Goal: Information Seeking & Learning: Learn about a topic

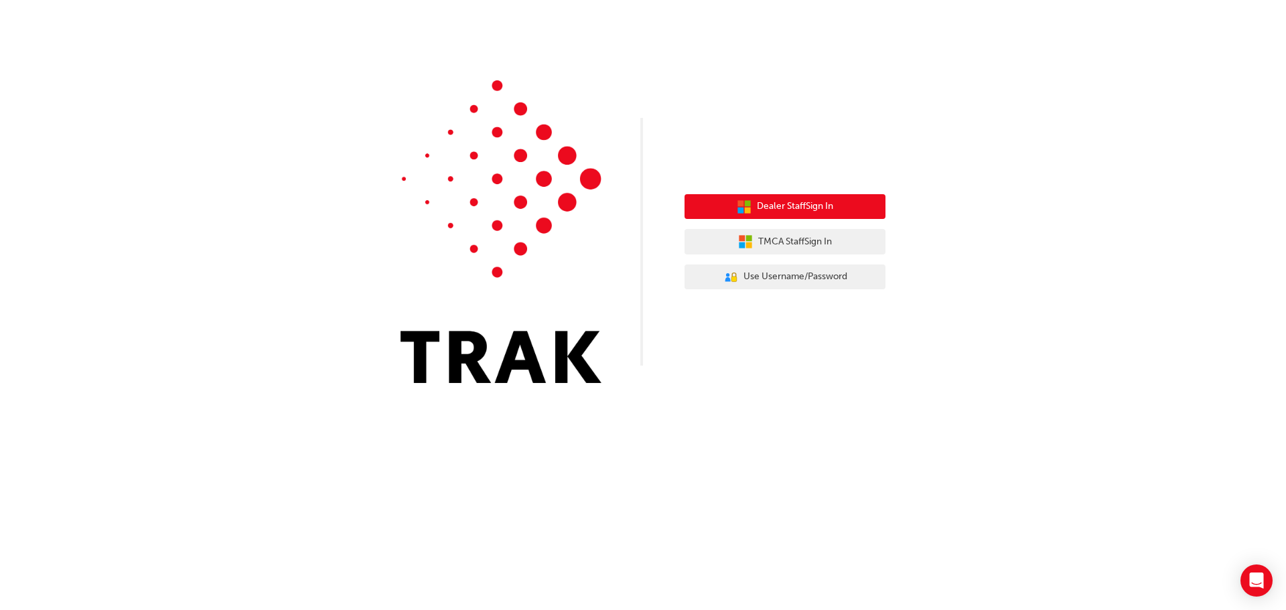
click at [769, 210] on span "Dealer Staff Sign In" at bounding box center [795, 206] width 76 height 15
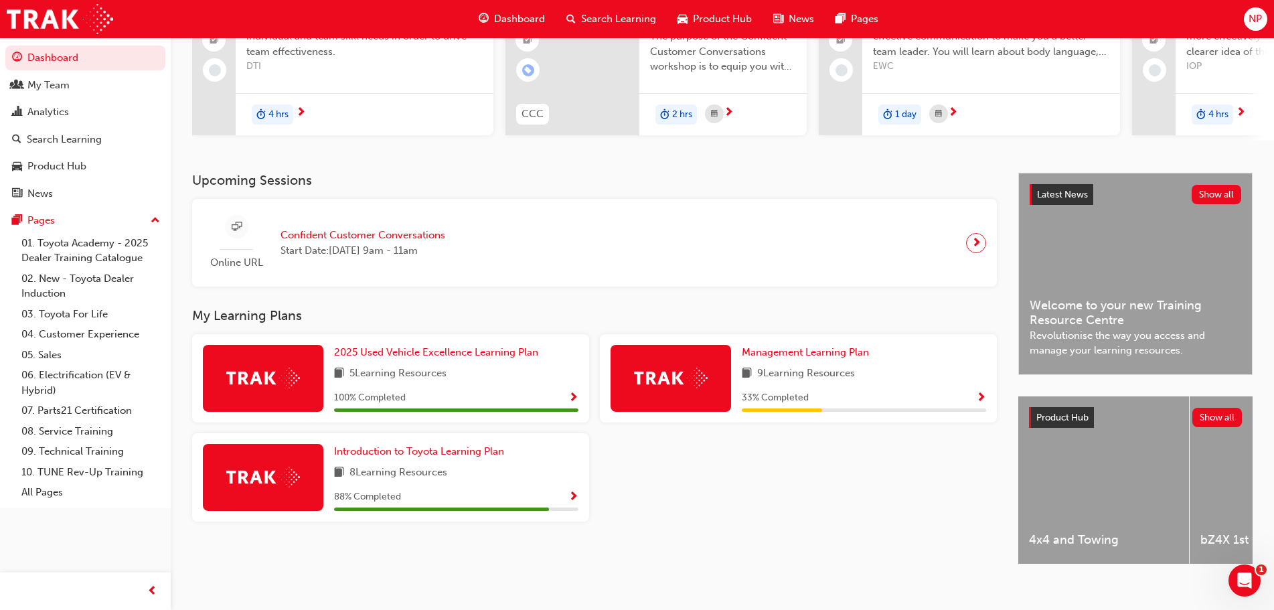
scroll to position [175, 0]
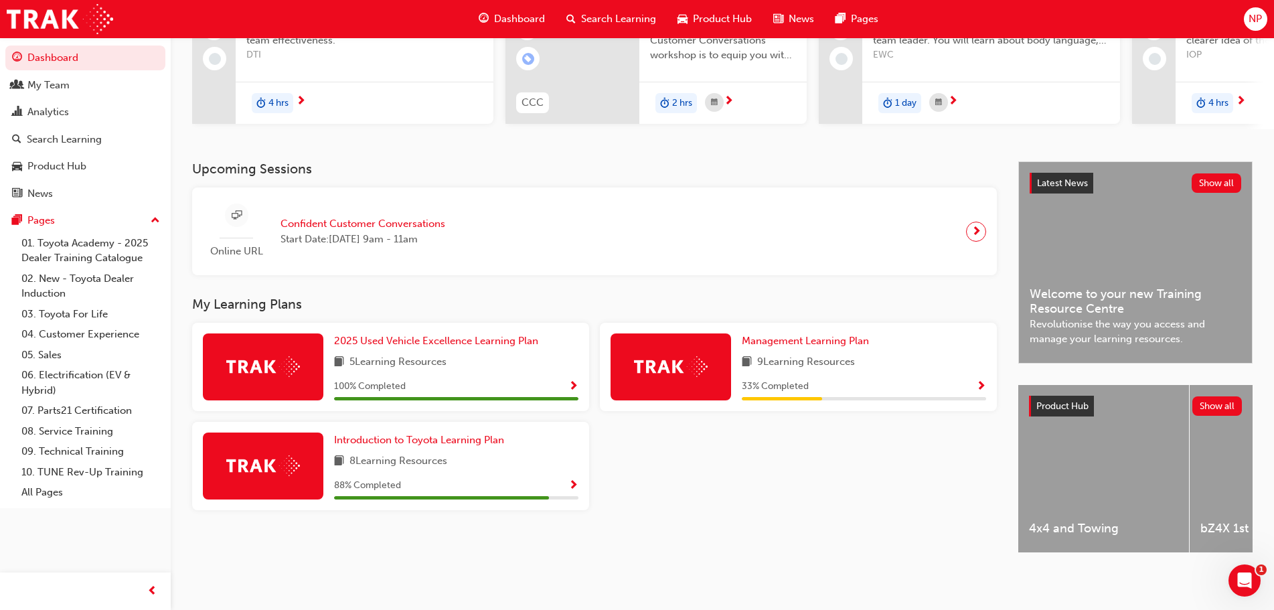
click at [570, 480] on span "Show Progress" at bounding box center [573, 486] width 10 height 12
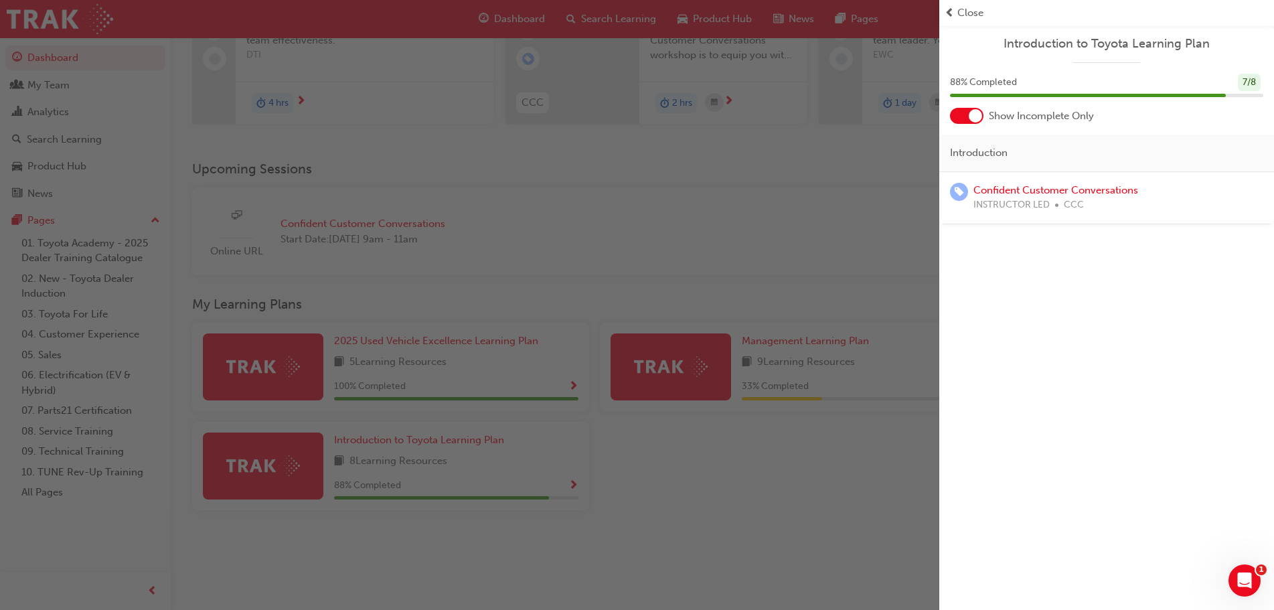
click at [279, 461] on div "button" at bounding box center [469, 305] width 939 height 610
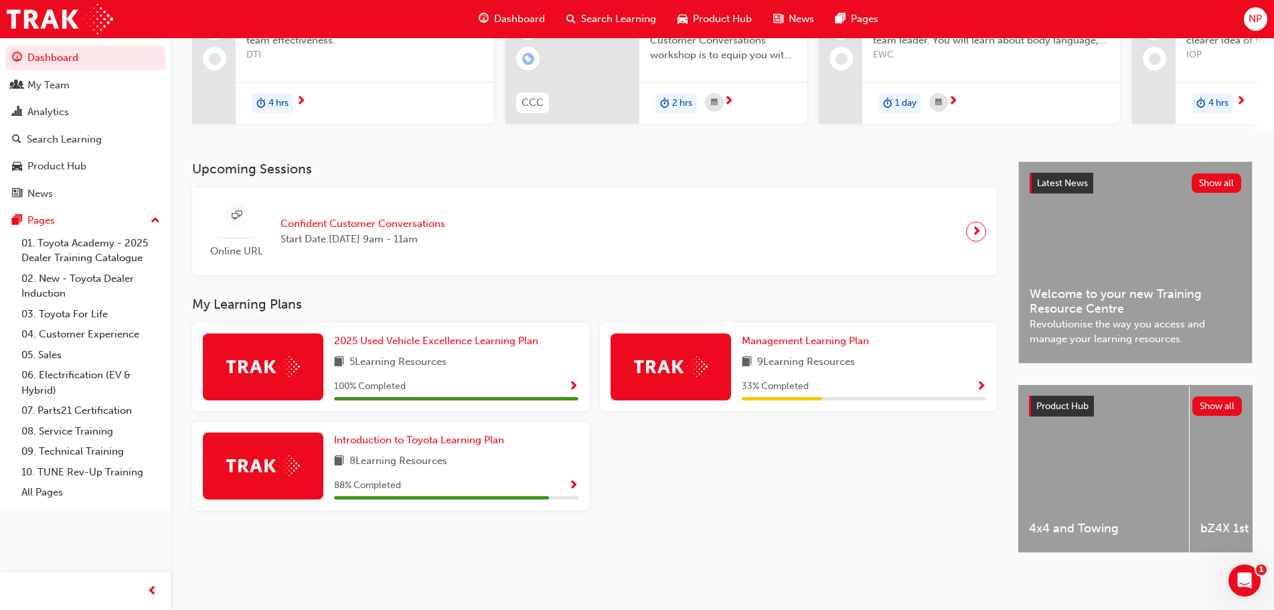
click at [279, 461] on img at bounding box center [263, 465] width 74 height 21
click at [540, 467] on div "Introduction to Toyota Learning Plan 8 Learning Resources 88 % Completed" at bounding box center [456, 466] width 244 height 67
click at [573, 480] on span "Show Progress" at bounding box center [573, 486] width 10 height 12
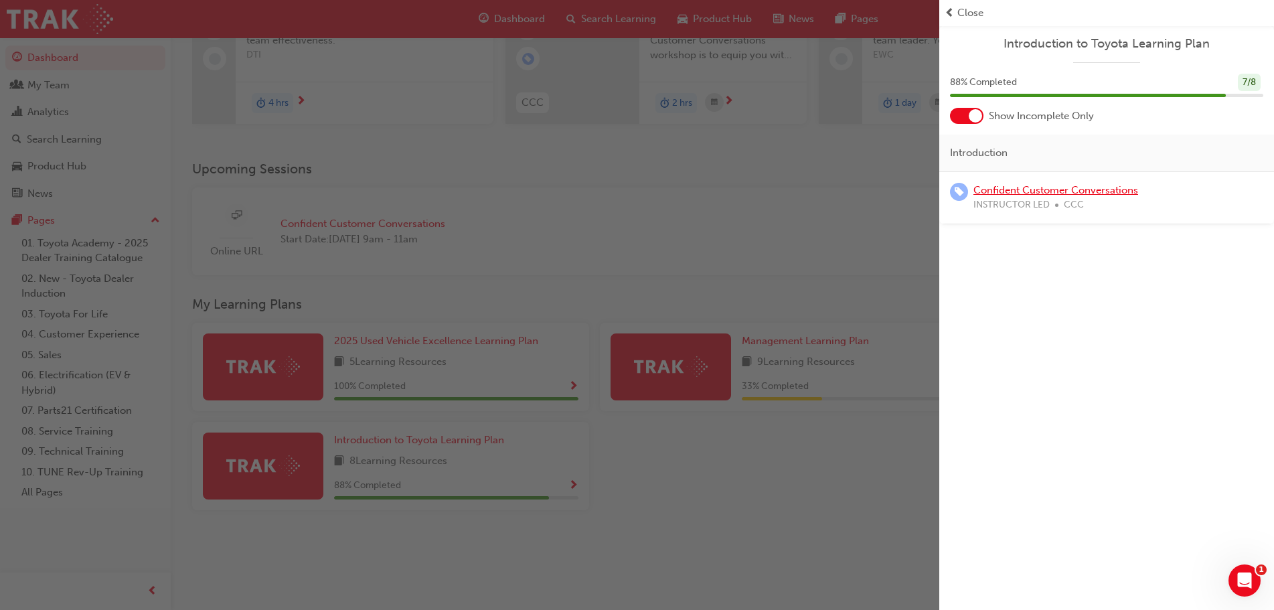
click at [1013, 188] on link "Confident Customer Conversations" at bounding box center [1056, 190] width 165 height 12
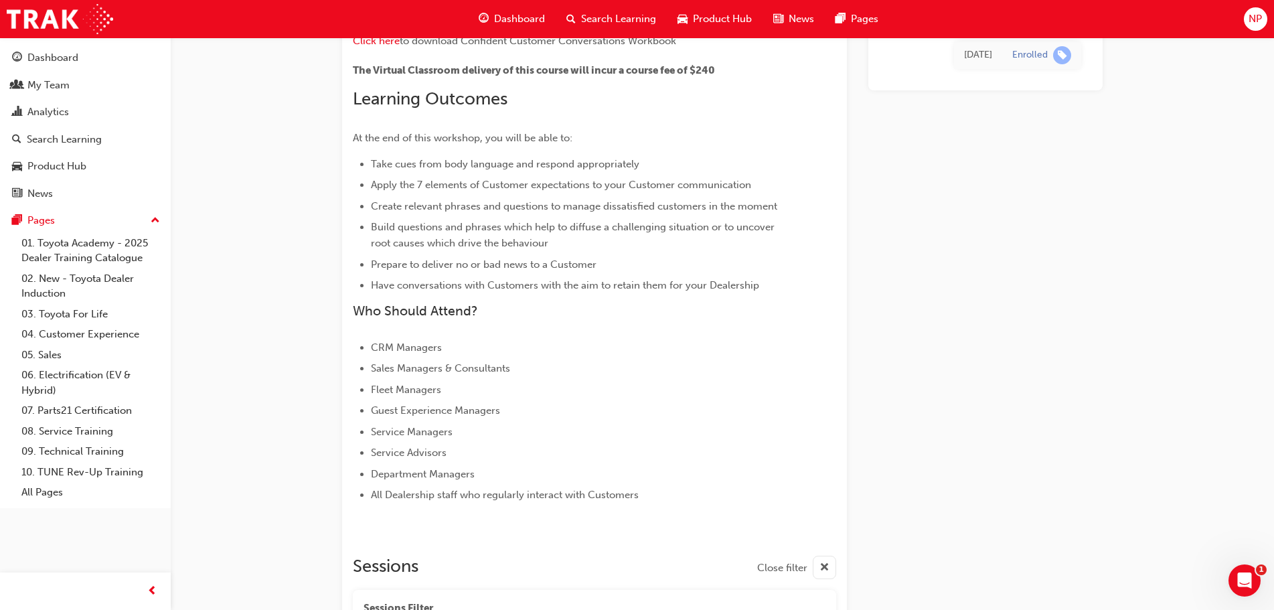
scroll to position [313, 0]
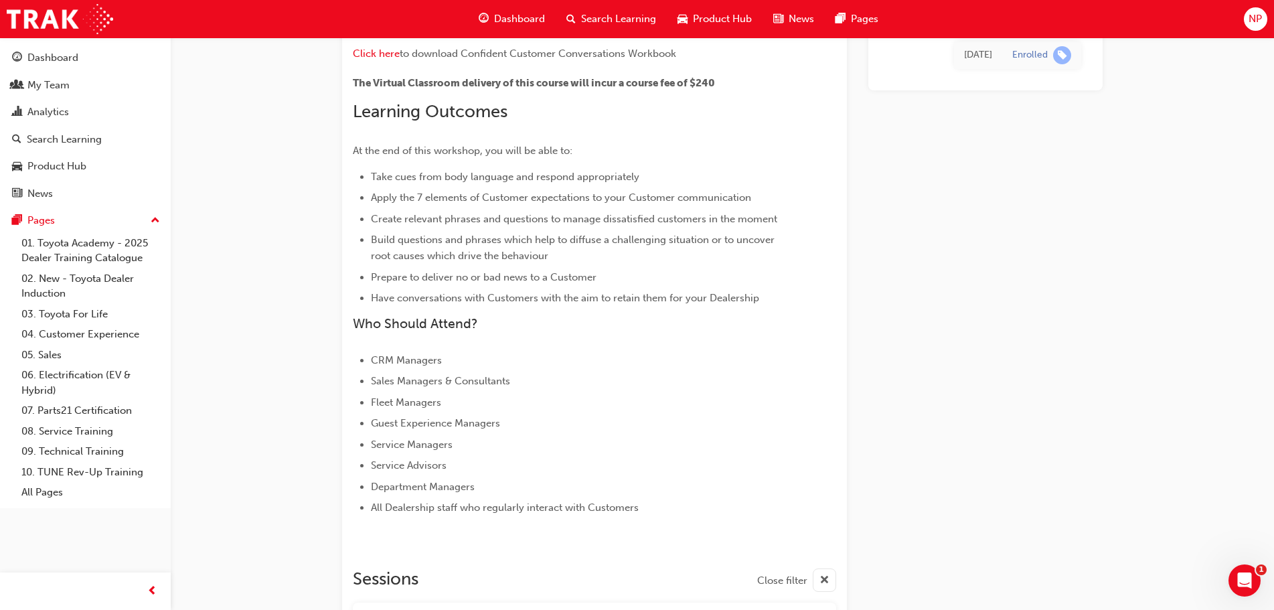
click at [226, 139] on div "Confident Customer Conversations Instructor led Stream: Professional 2 hrs 240 …" at bounding box center [637, 574] width 1274 height 1774
click at [49, 81] on div "My Team" at bounding box center [48, 85] width 42 height 15
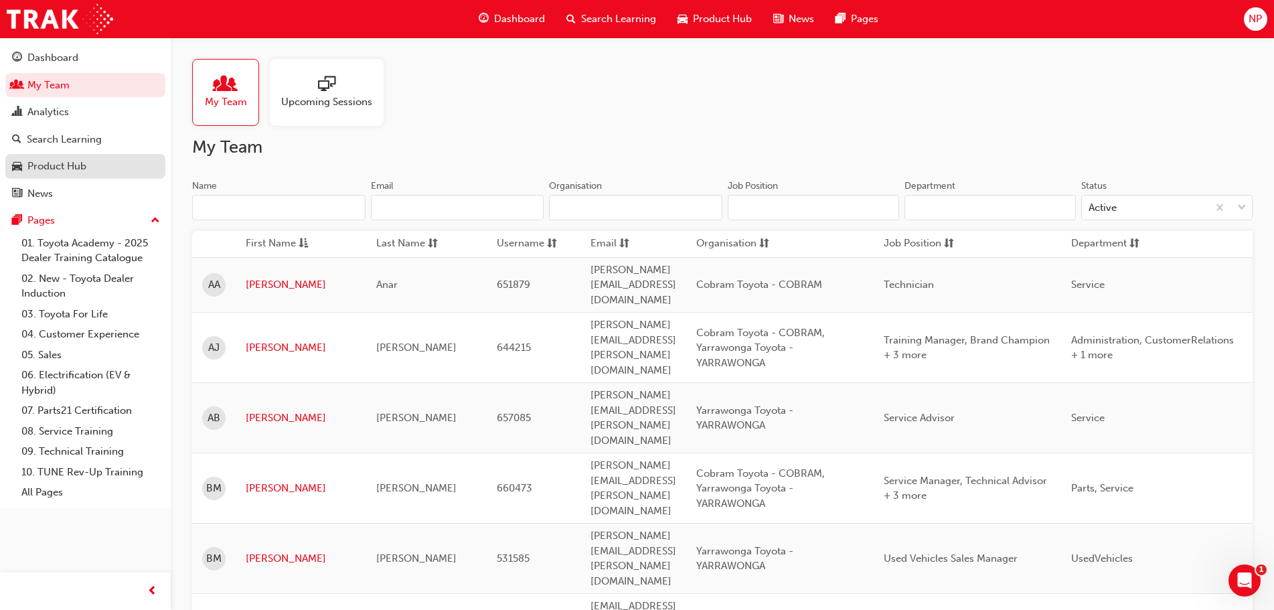
click at [52, 165] on div "Product Hub" at bounding box center [56, 166] width 59 height 15
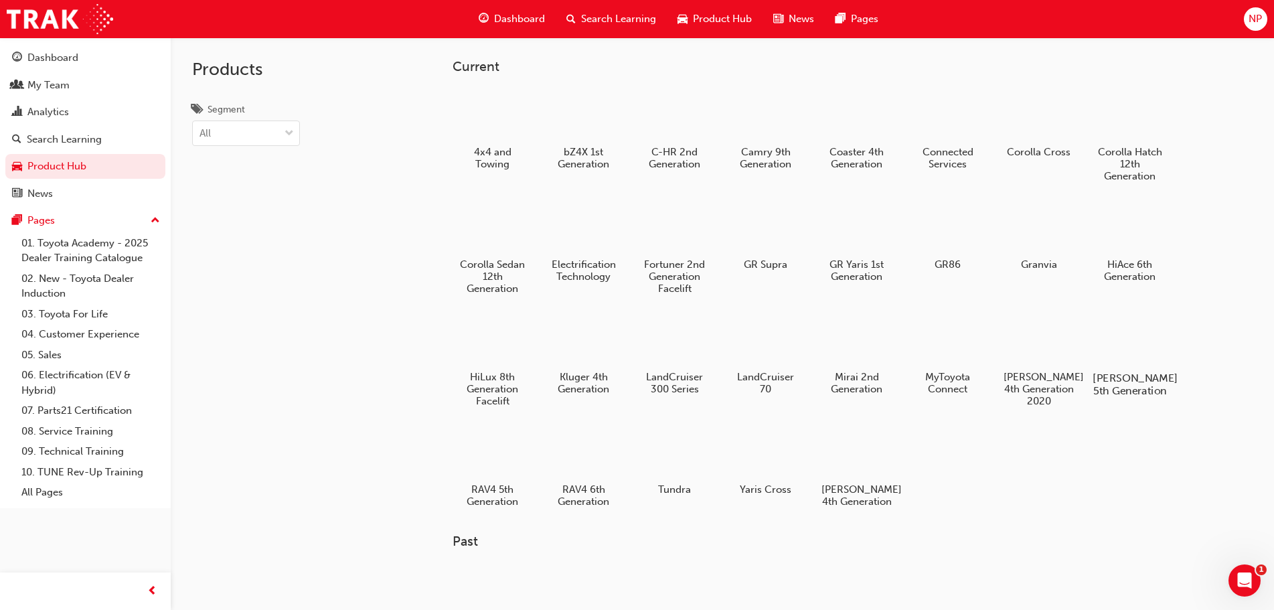
click at [1150, 349] on div at bounding box center [1130, 340] width 74 height 54
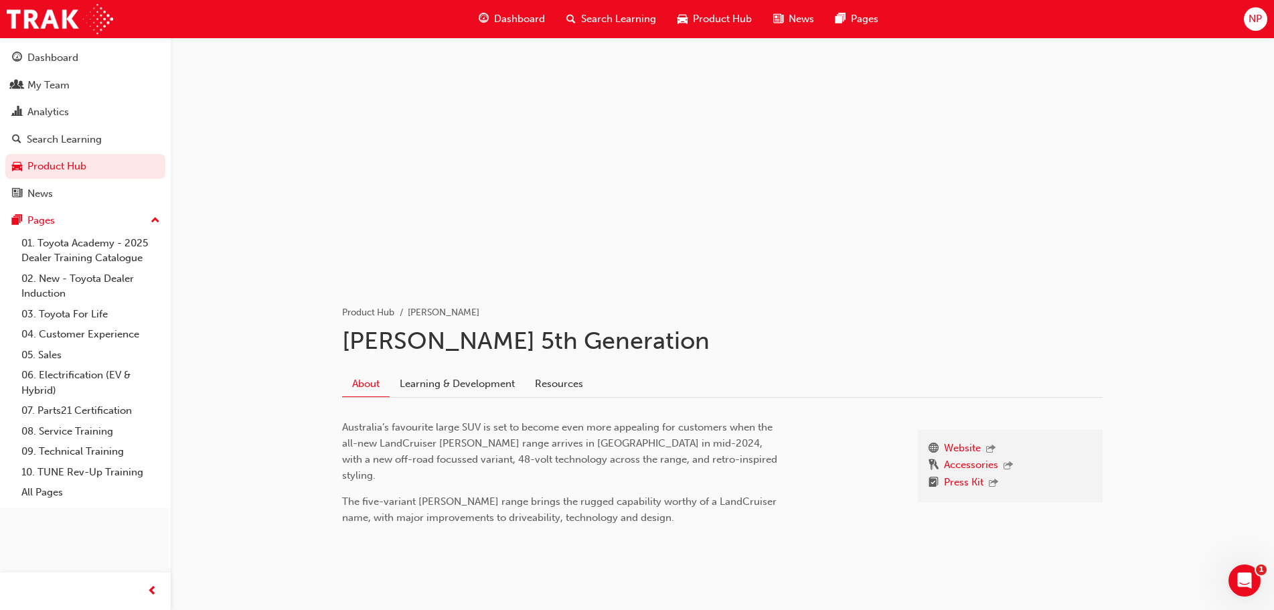
scroll to position [33, 0]
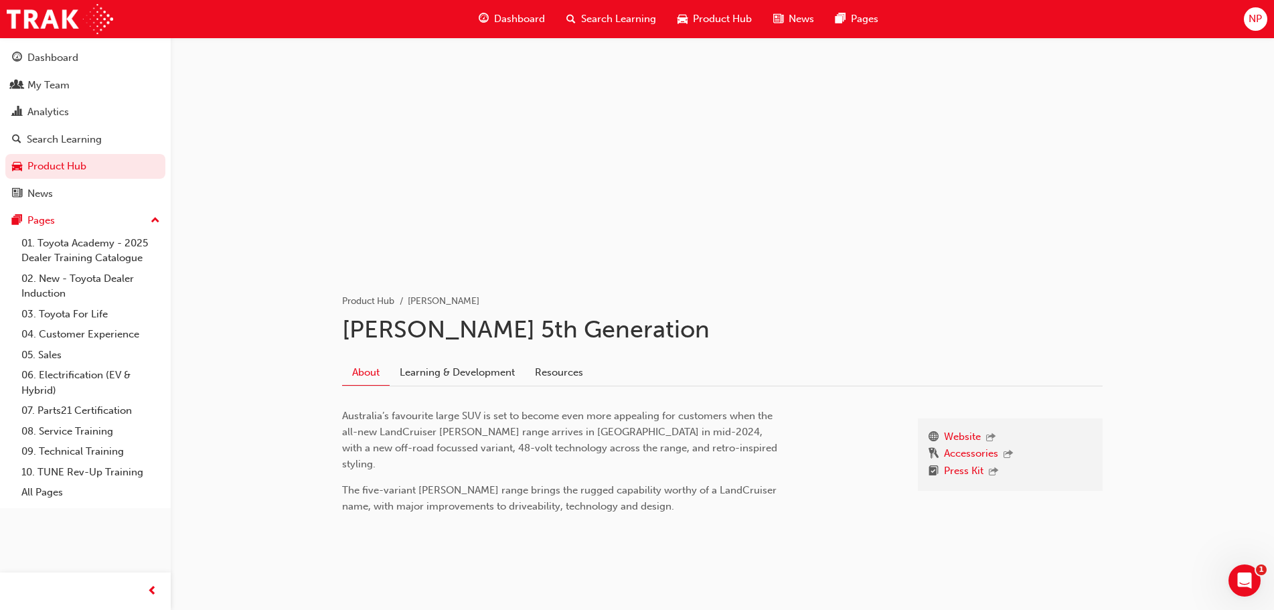
click at [676, 175] on div at bounding box center [722, 138] width 803 height 268
click at [470, 368] on link "Learning & Development" at bounding box center [457, 372] width 135 height 25
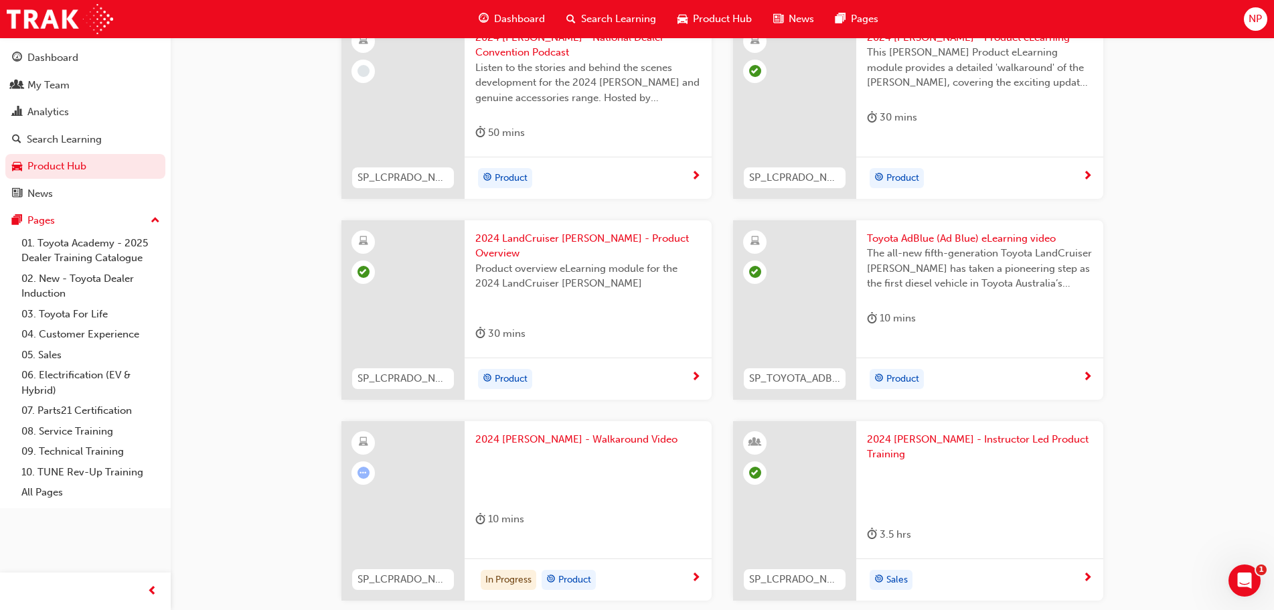
scroll to position [469, 0]
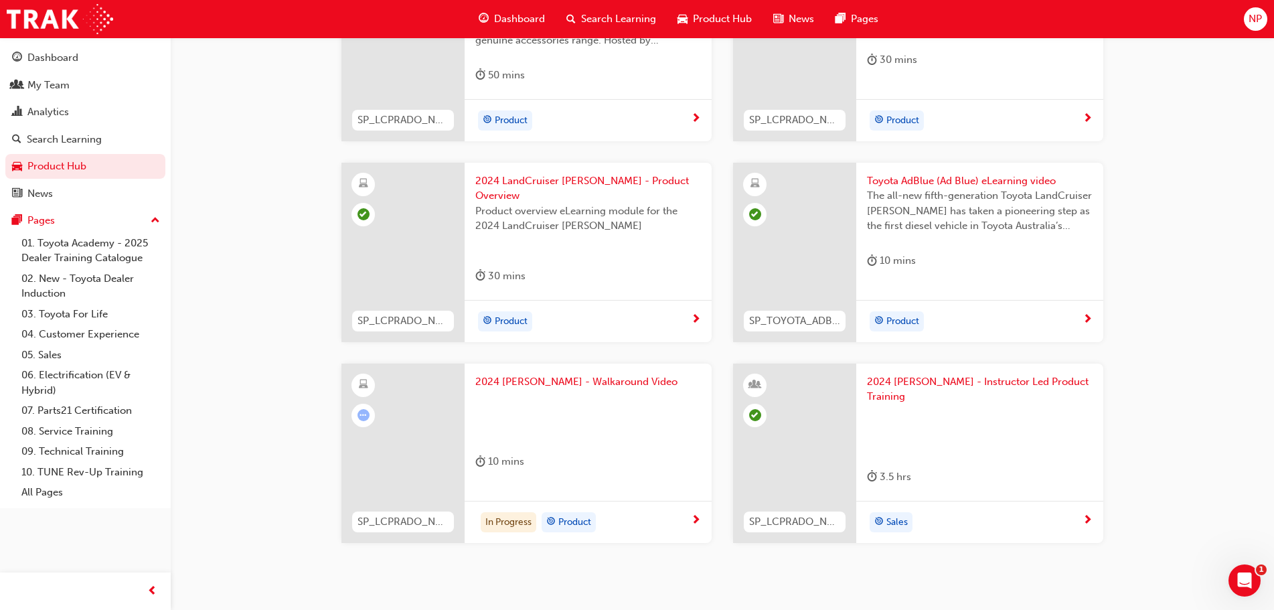
click at [698, 515] on span "next-icon" at bounding box center [696, 521] width 10 height 12
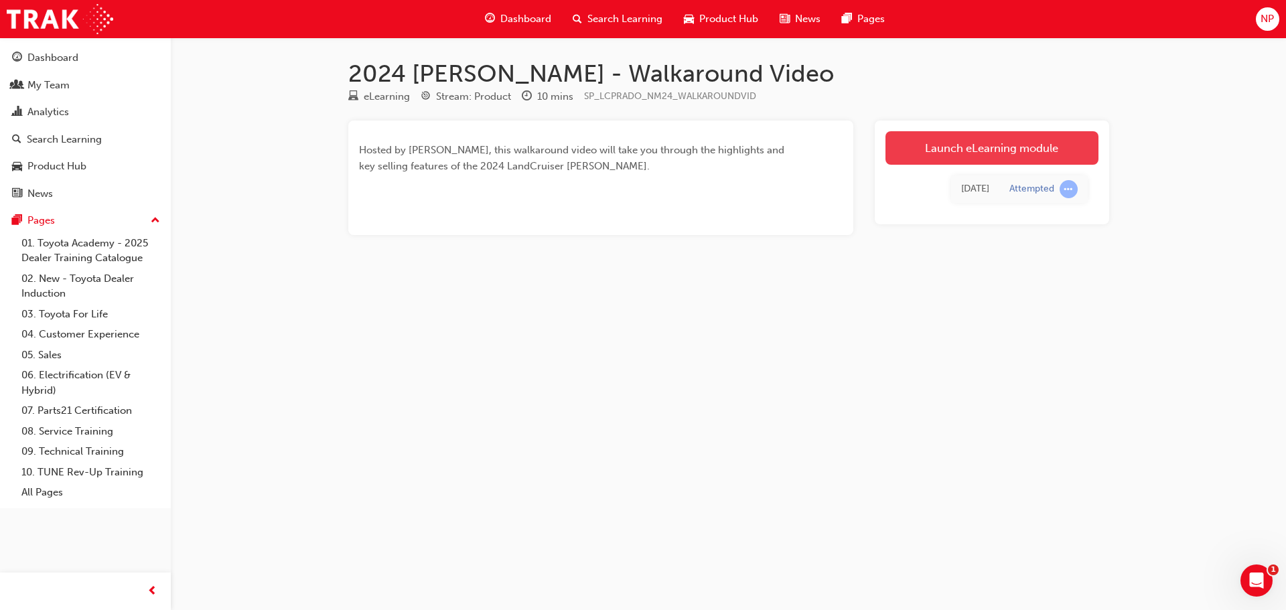
click at [960, 138] on link "Launch eLearning module" at bounding box center [991, 147] width 213 height 33
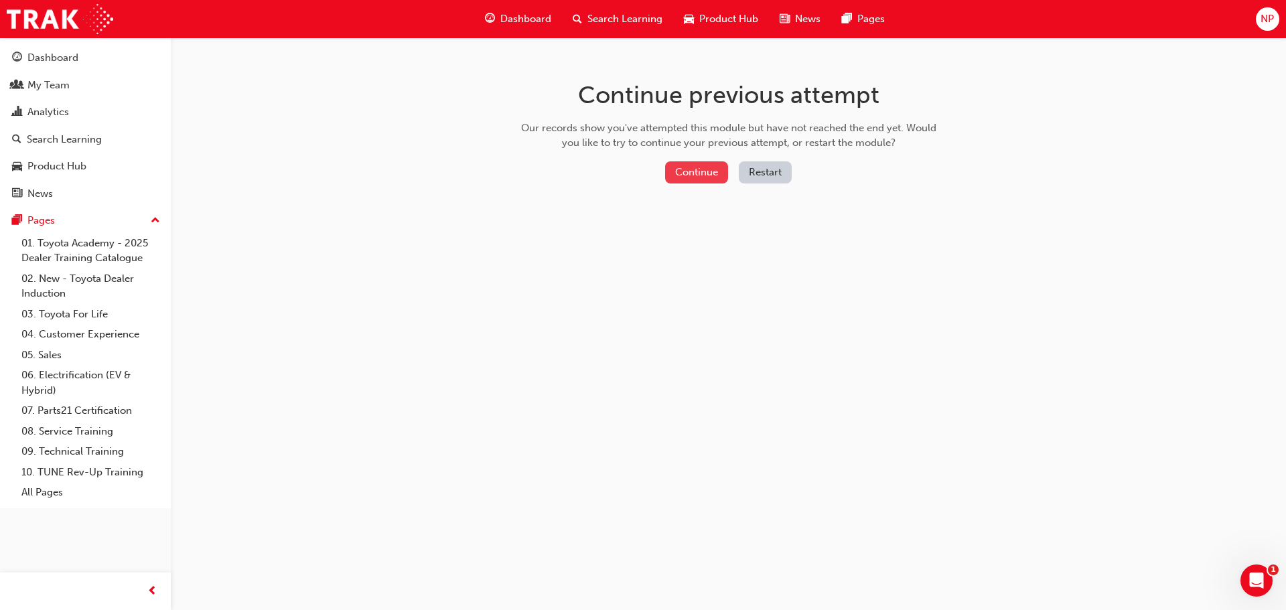
click at [698, 183] on button "Continue" at bounding box center [696, 172] width 63 height 22
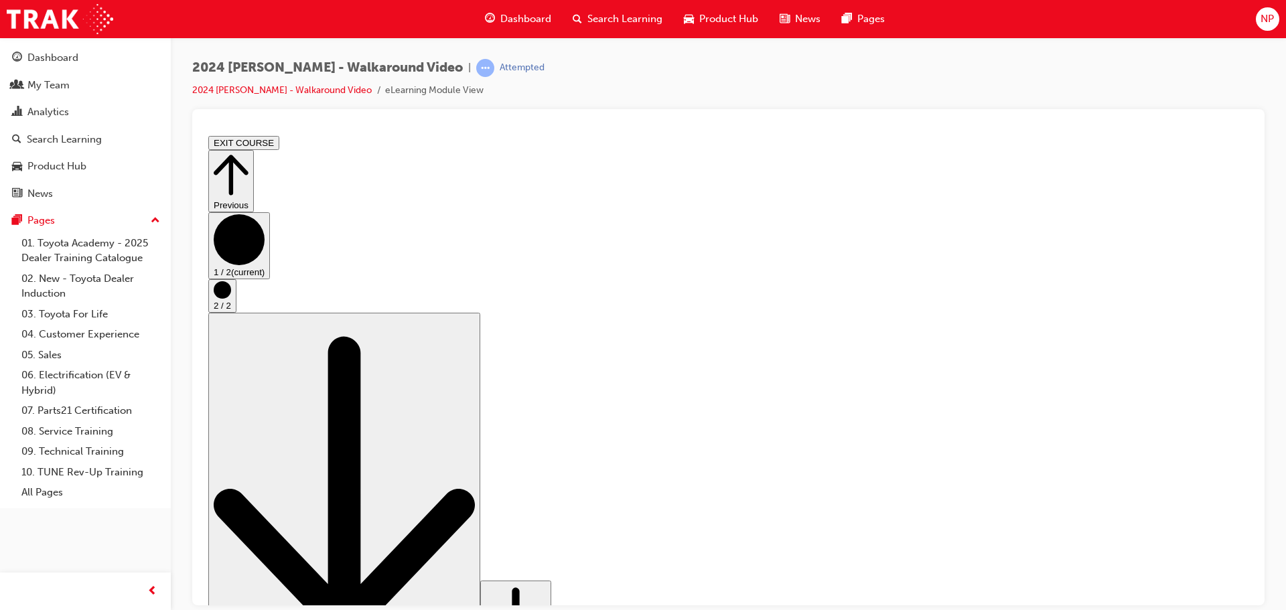
drag, startPoint x: 1090, startPoint y: 542, endPoint x: 1069, endPoint y: 546, distance: 21.0
click at [248, 154] on icon "Step controls" at bounding box center [231, 174] width 35 height 46
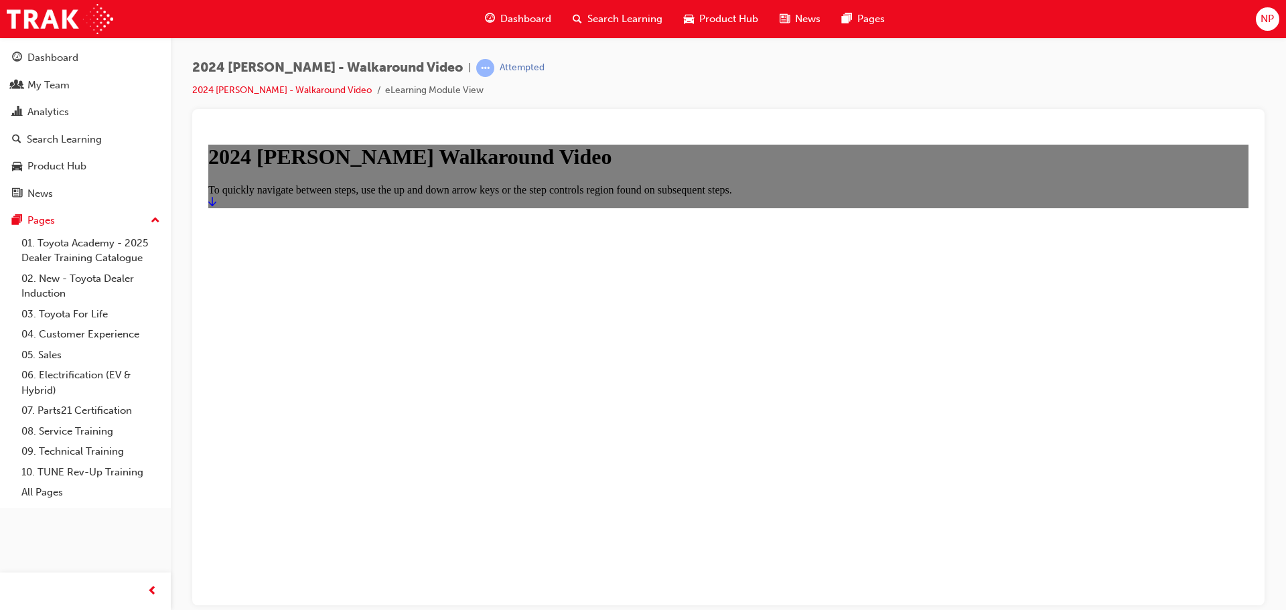
click at [216, 206] on icon "Start" at bounding box center [212, 201] width 8 height 11
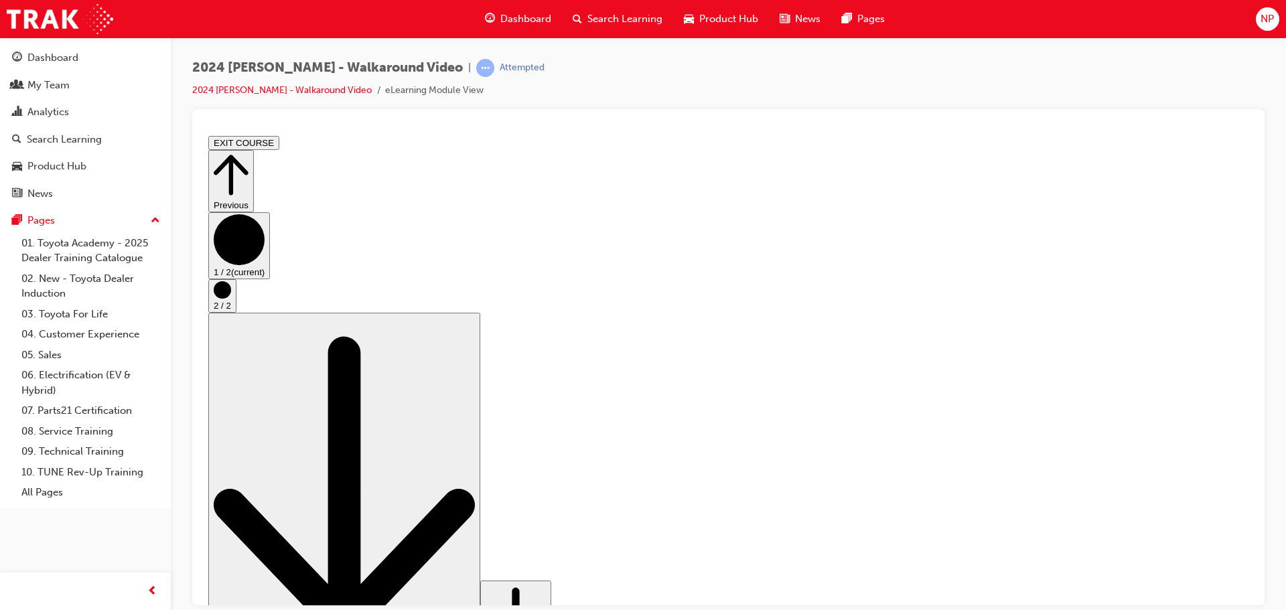
click at [248, 157] on icon "Step controls" at bounding box center [231, 174] width 35 height 46
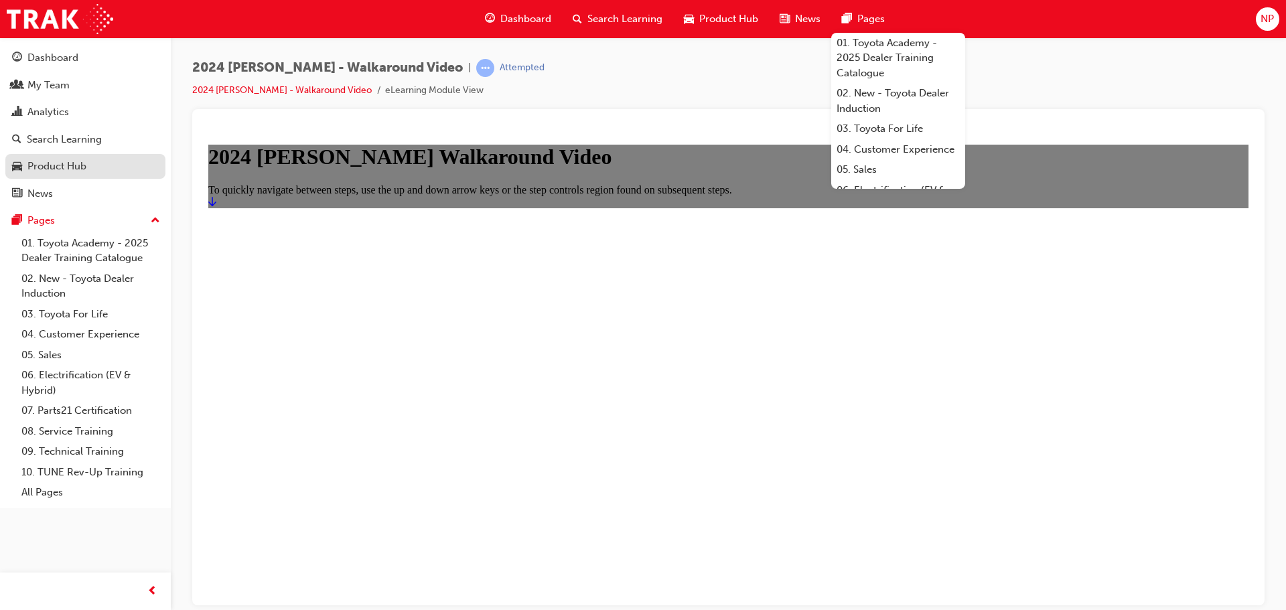
click at [60, 162] on div "Product Hub" at bounding box center [56, 166] width 59 height 15
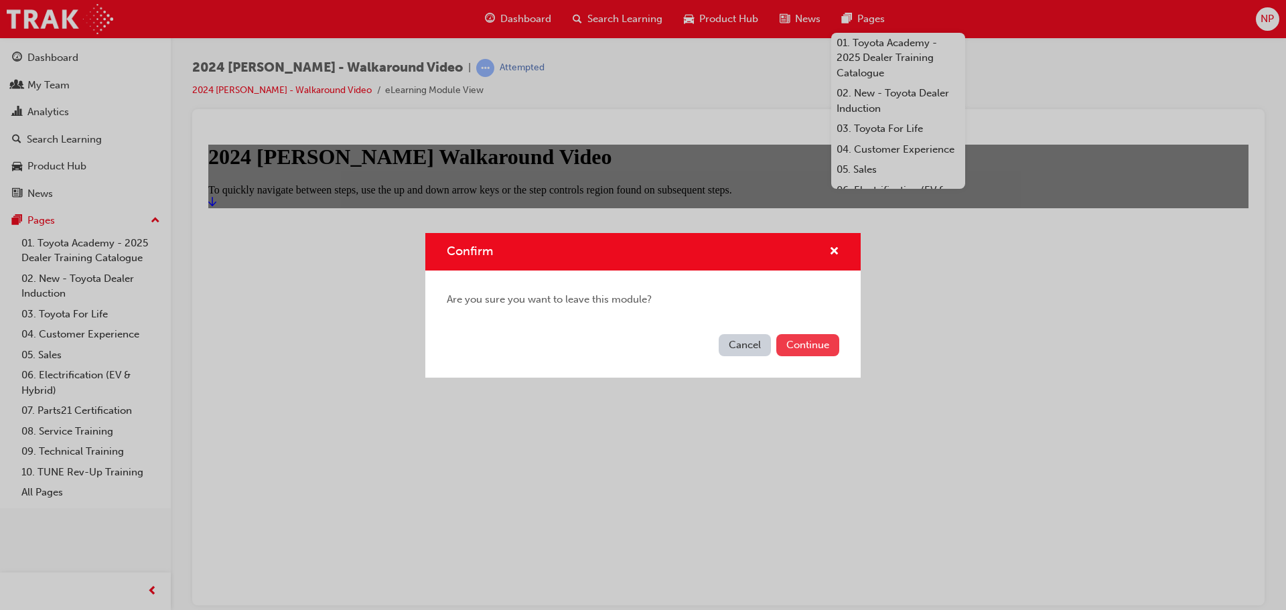
click at [802, 345] on button "Continue" at bounding box center [807, 345] width 63 height 22
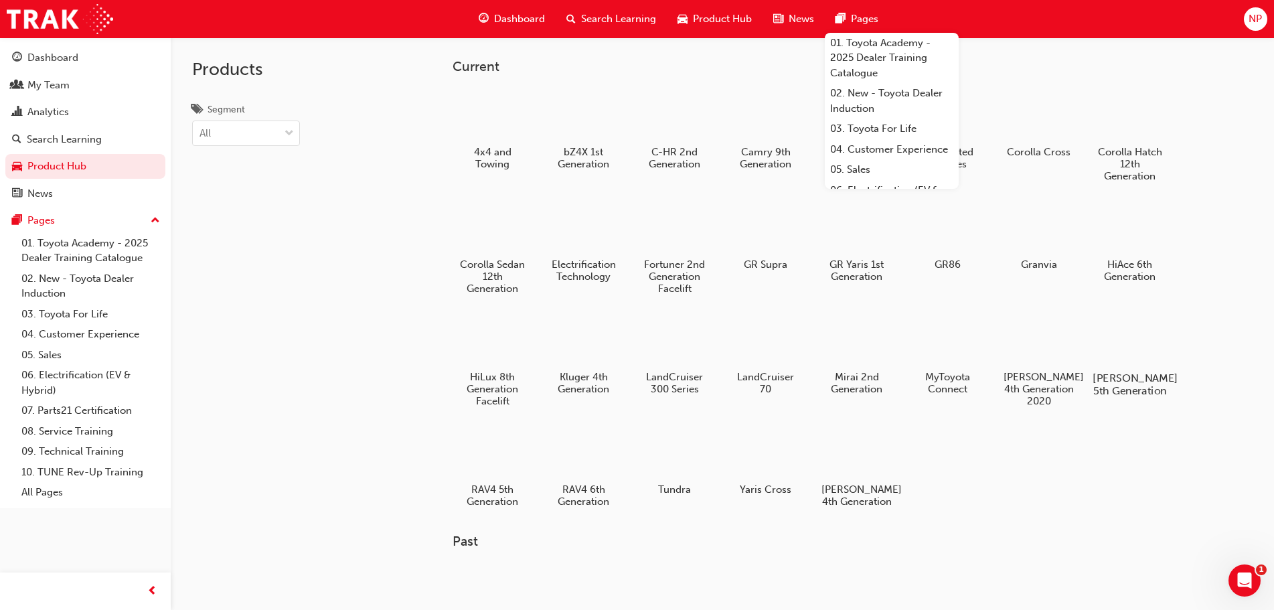
click at [1121, 341] on div at bounding box center [1130, 340] width 74 height 54
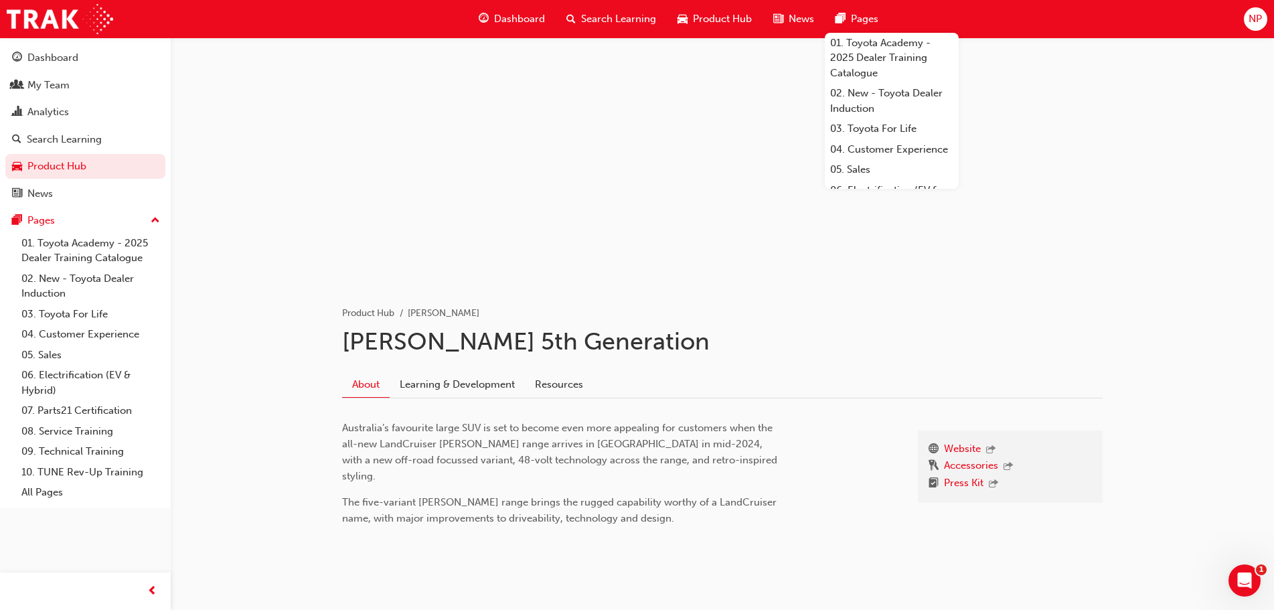
scroll to position [33, 0]
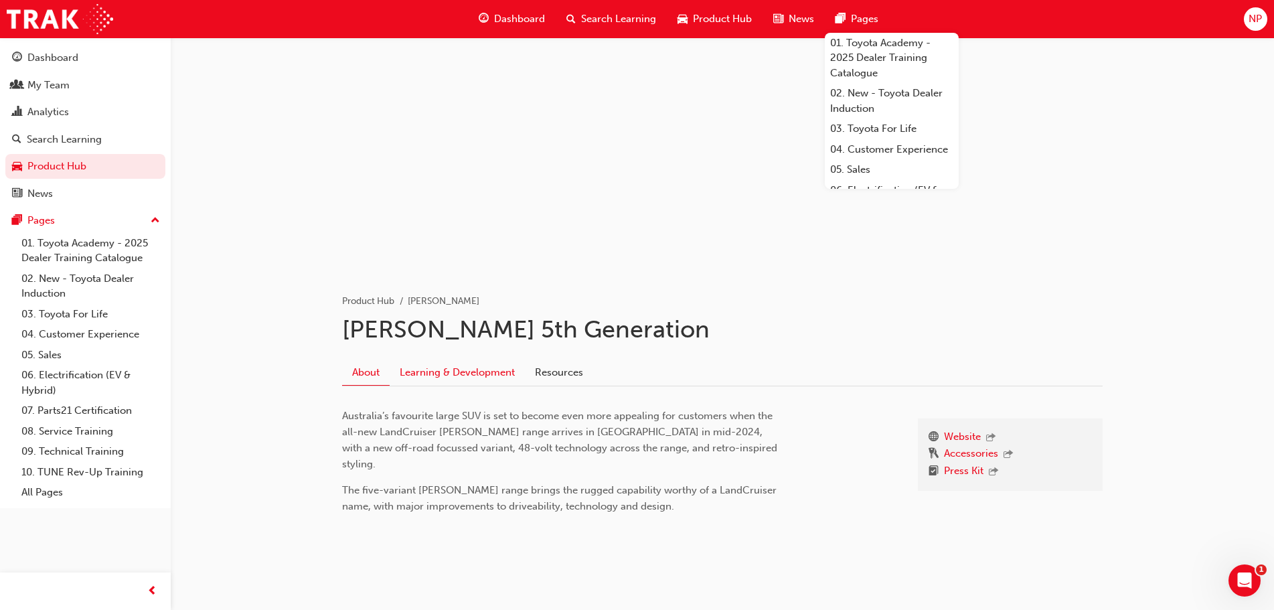
click at [473, 374] on link "Learning & Development" at bounding box center [457, 372] width 135 height 25
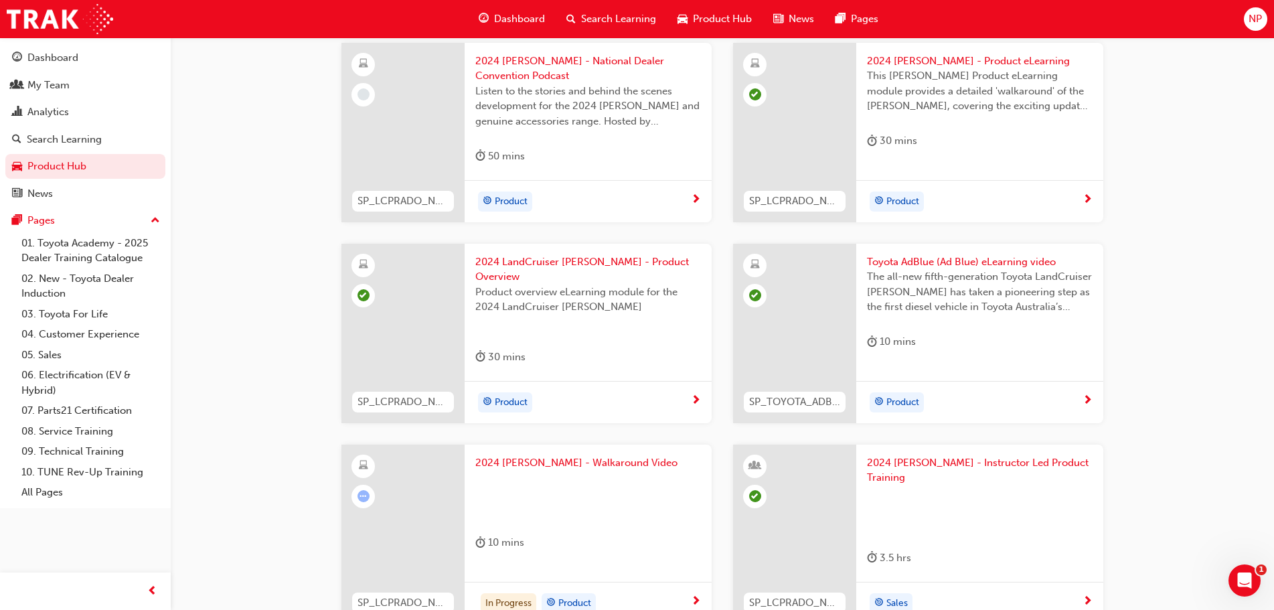
scroll to position [335, 0]
